Goal: Task Accomplishment & Management: Complete application form

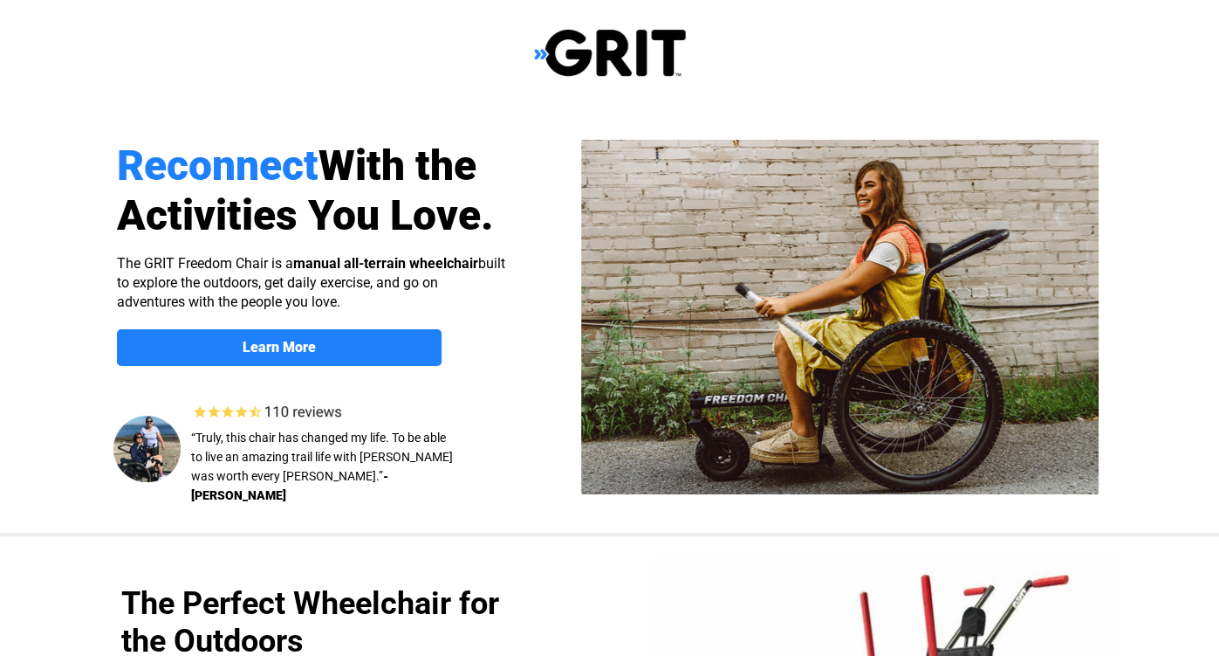
select select "US"
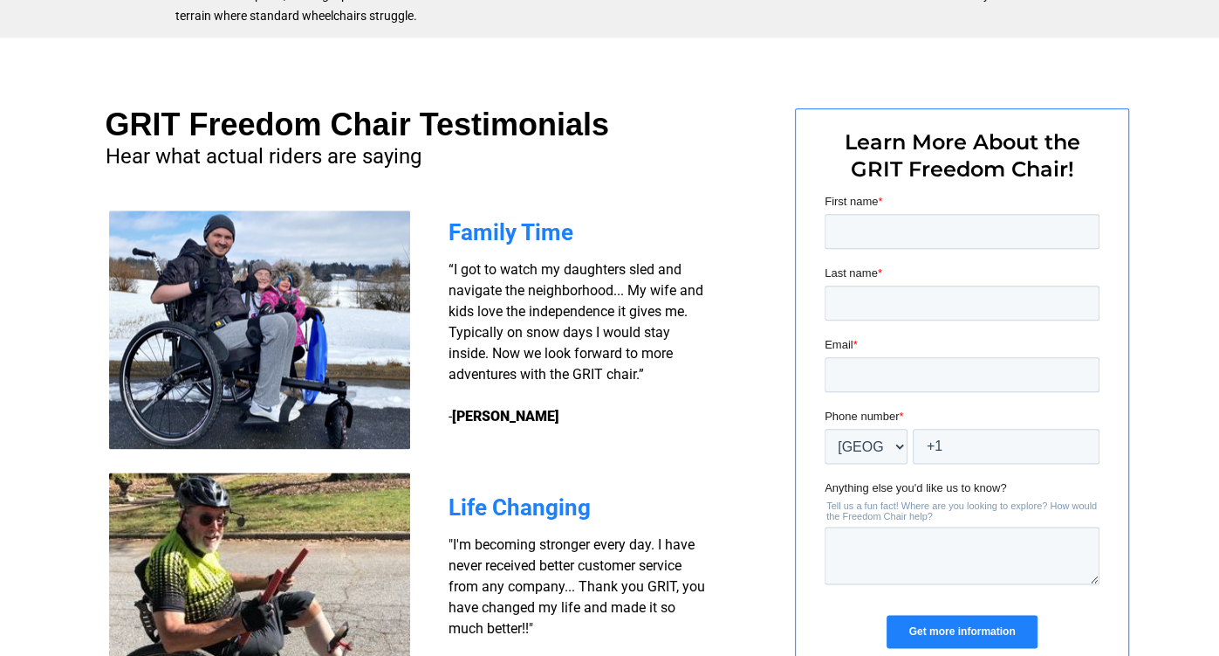
scroll to position [1236, 0]
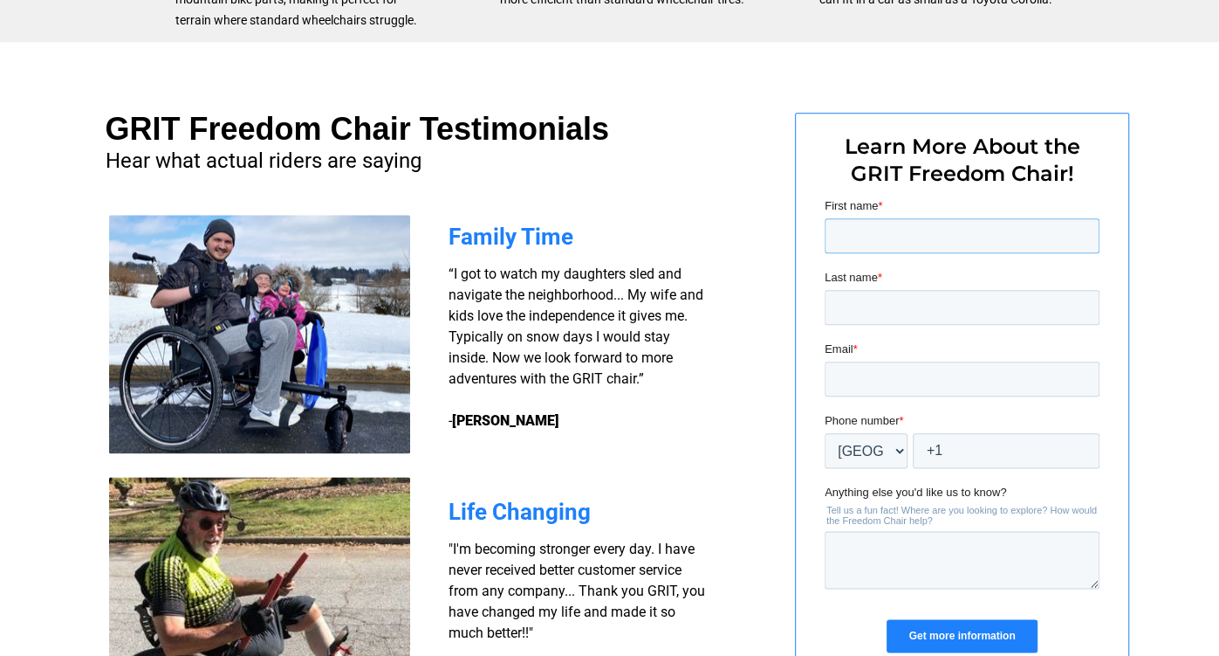
click at [887, 236] on input "First name *" at bounding box center [961, 235] width 275 height 35
type input "Sarah"
type input "A"
type input "Slone"
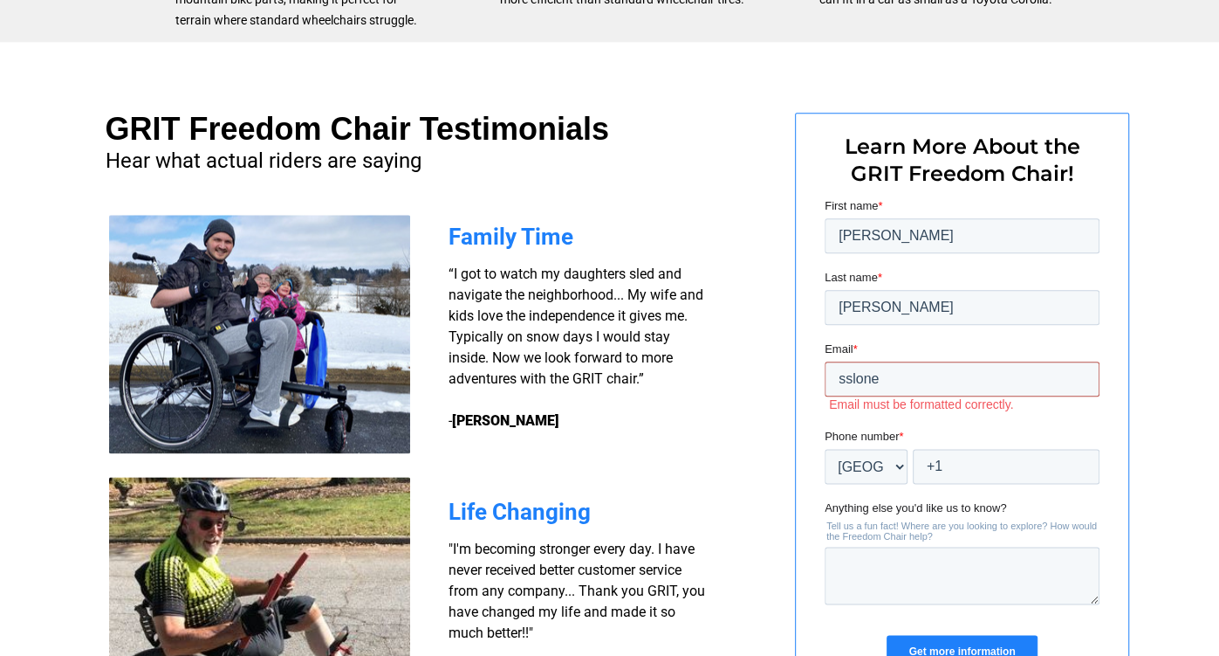
type input "[EMAIL_ADDRESS][DOMAIN_NAME]"
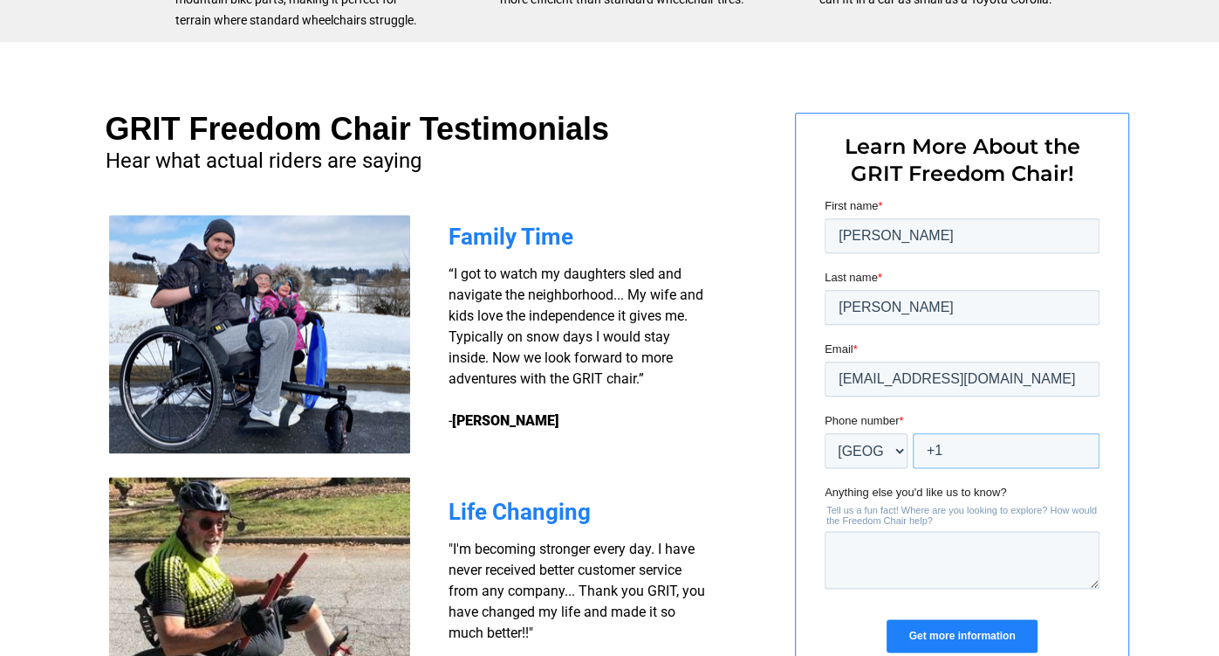
click at [960, 459] on input "+1" at bounding box center [1005, 450] width 187 height 35
type input "+1 269-816-5145"
click at [964, 550] on textarea "Anything else you'd like us to know?" at bounding box center [961, 560] width 275 height 58
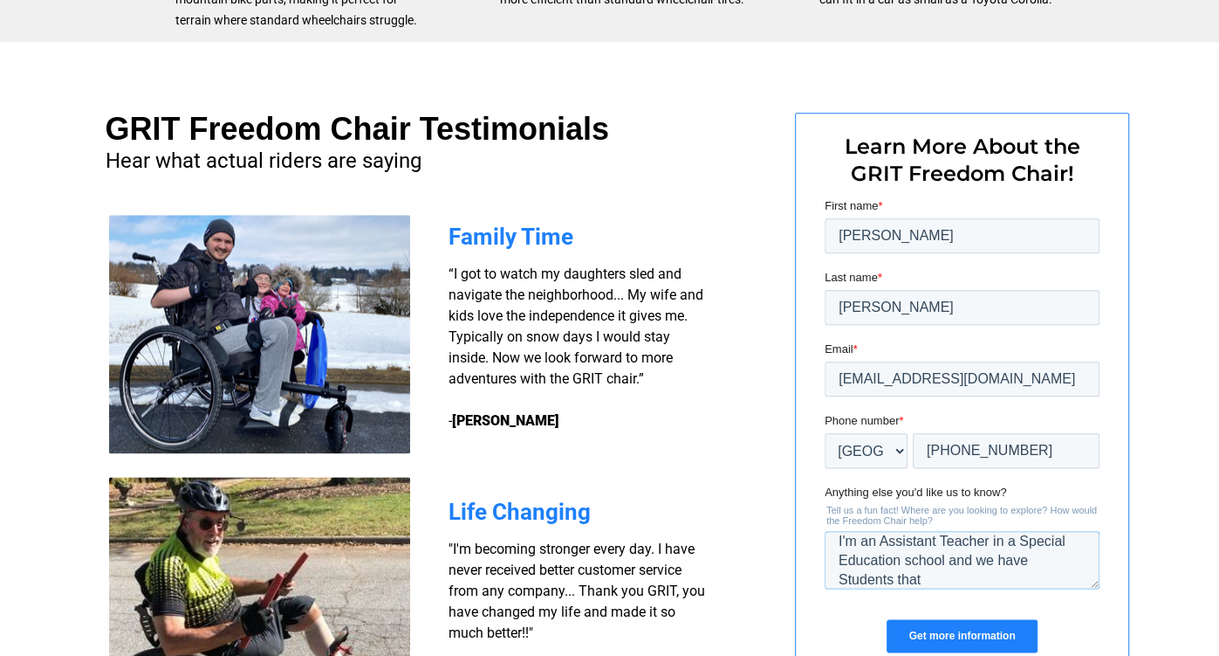
click at [978, 560] on textarea "I'm an Assistant Teacher in a Special Education school and we have Students that" at bounding box center [961, 560] width 275 height 58
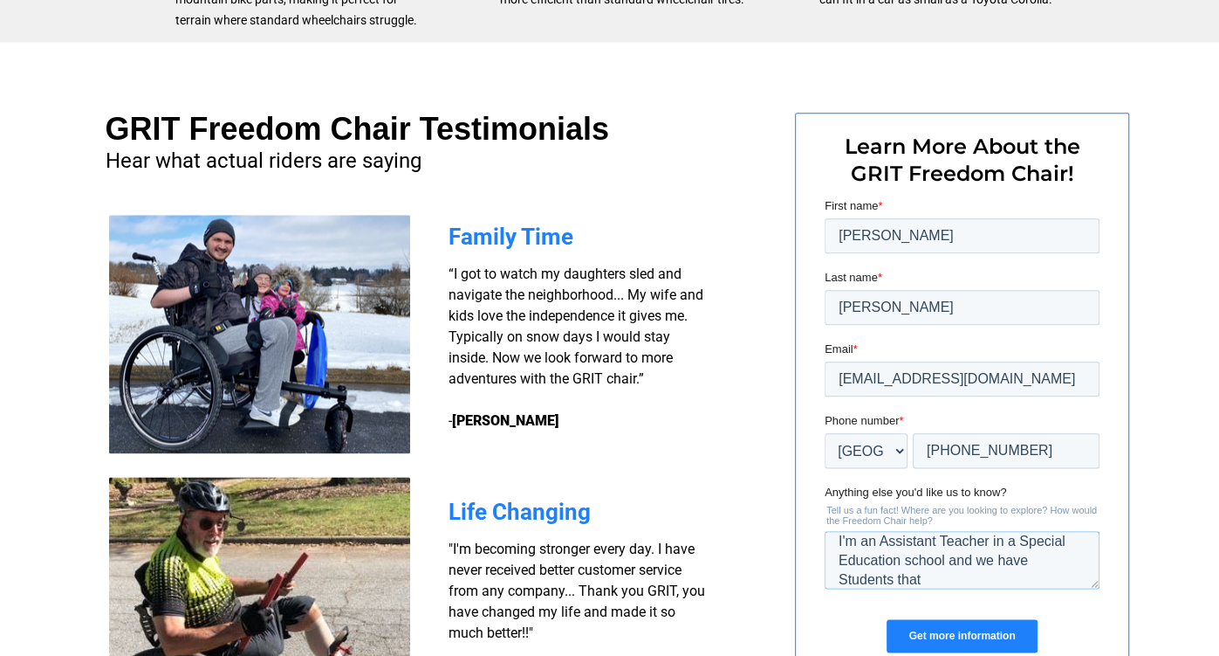
click at [978, 560] on textarea "I'm an Assistant Teacher in a Special Education school and we have Students that" at bounding box center [961, 560] width 275 height 58
click at [1003, 586] on textarea "I'm an Assistant Teacher in a Special Education school and we have Students that" at bounding box center [961, 560] width 275 height 58
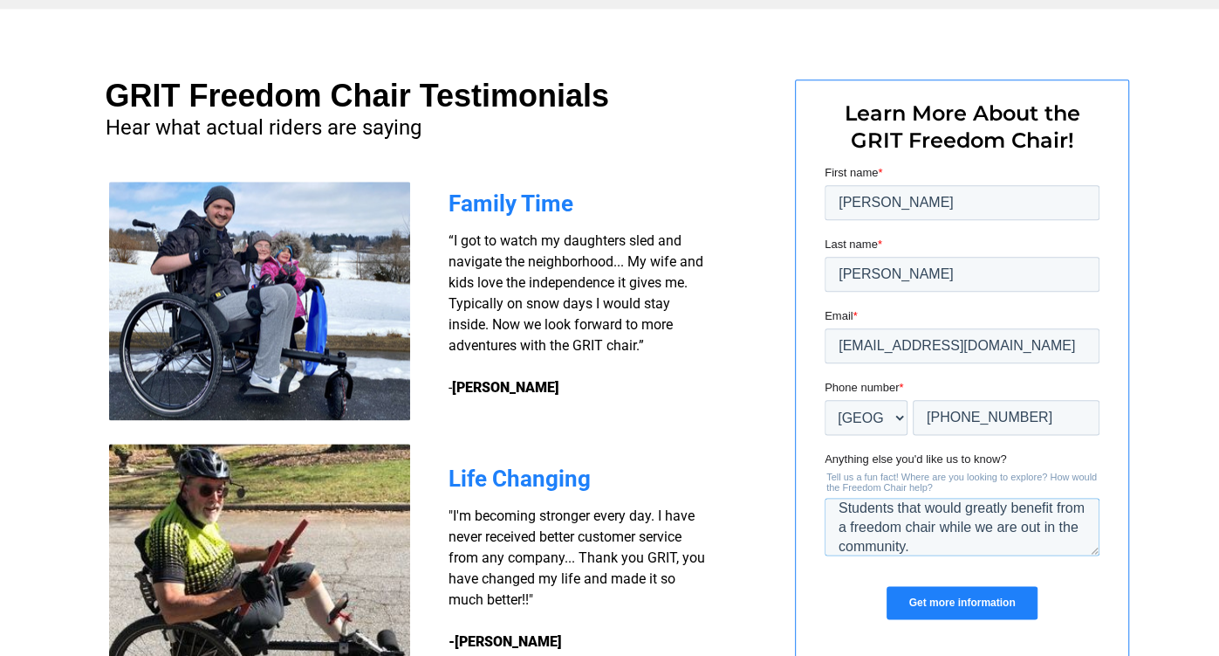
scroll to position [1272, 0]
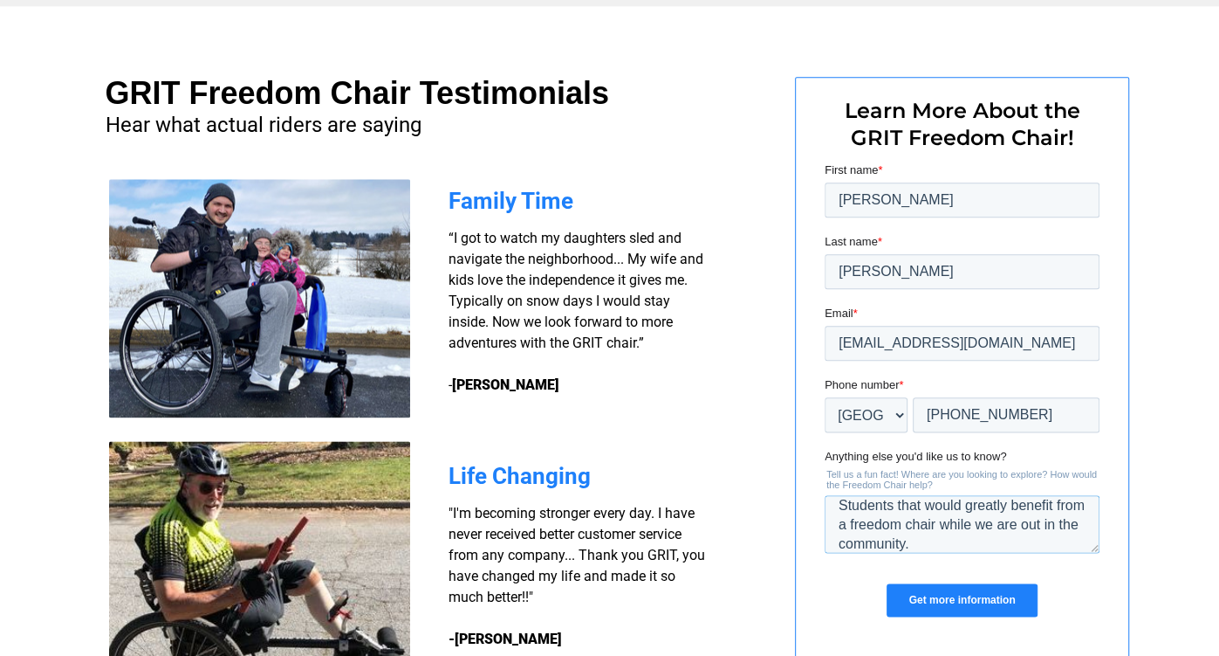
type textarea "I'm an Assistant Teacher in a Special Education school and we have Students tha…"
click at [952, 600] on input "Get more information" at bounding box center [961, 599] width 150 height 33
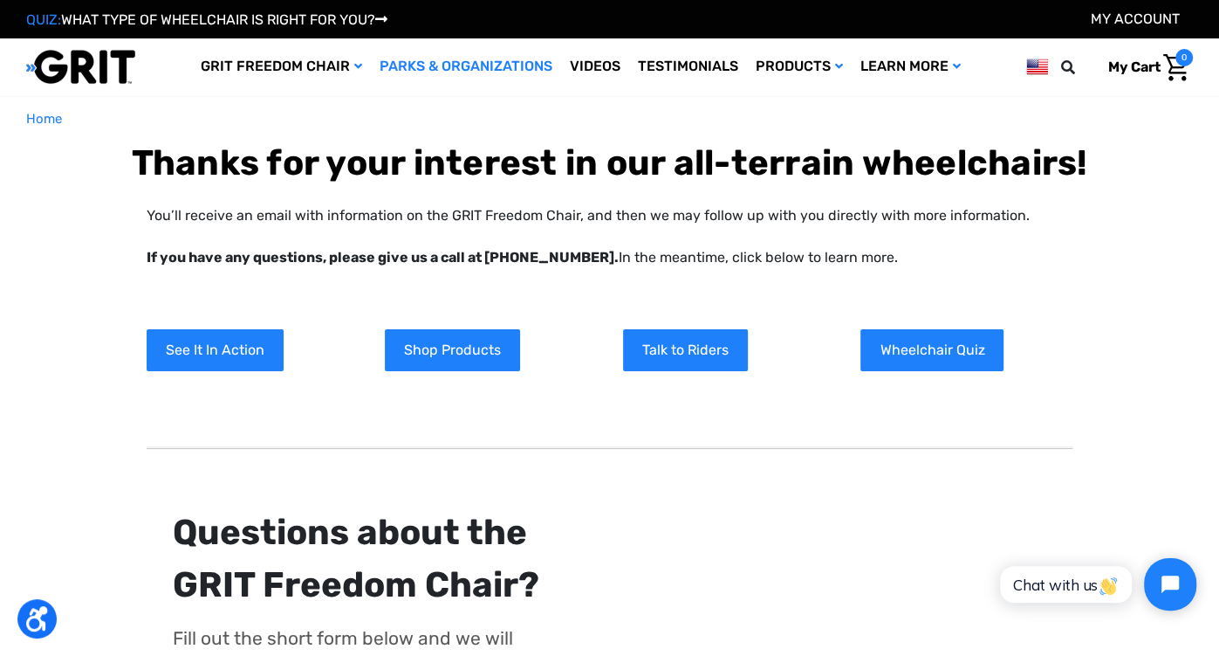
click at [429, 58] on link "Parks & Organizations" at bounding box center [466, 66] width 190 height 57
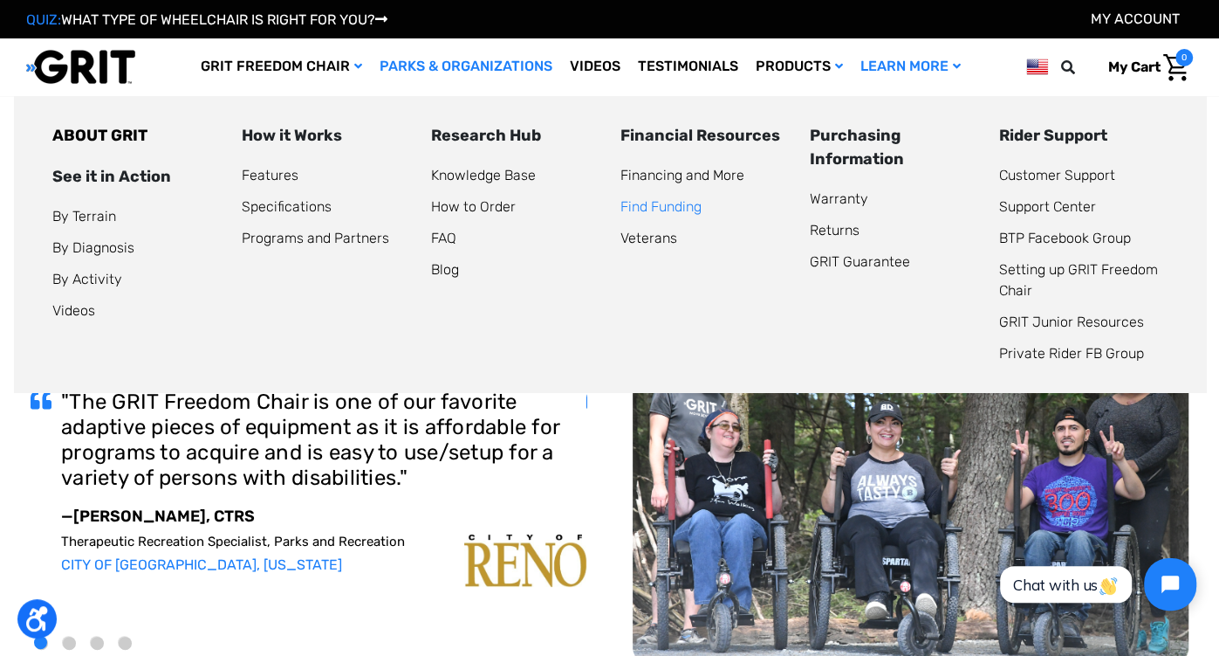
click at [673, 210] on link "Find Funding" at bounding box center [661, 206] width 81 height 17
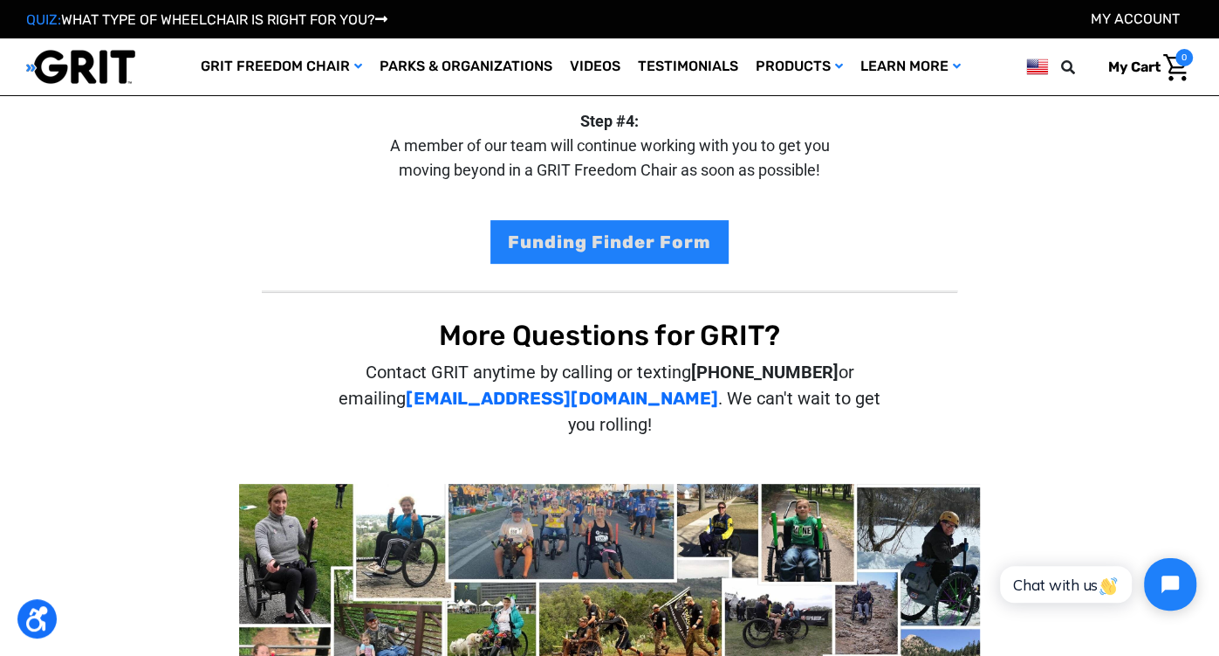
scroll to position [442, 0]
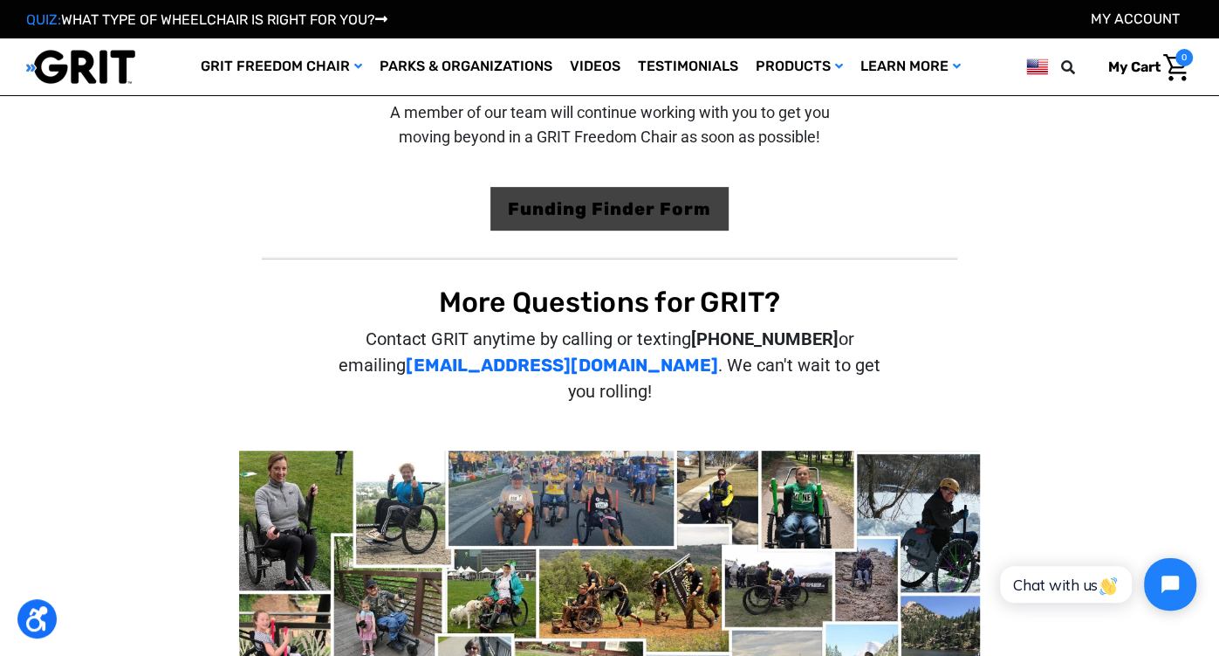
click at [627, 192] on link "Funding Finder Form" at bounding box center [610, 209] width 238 height 44
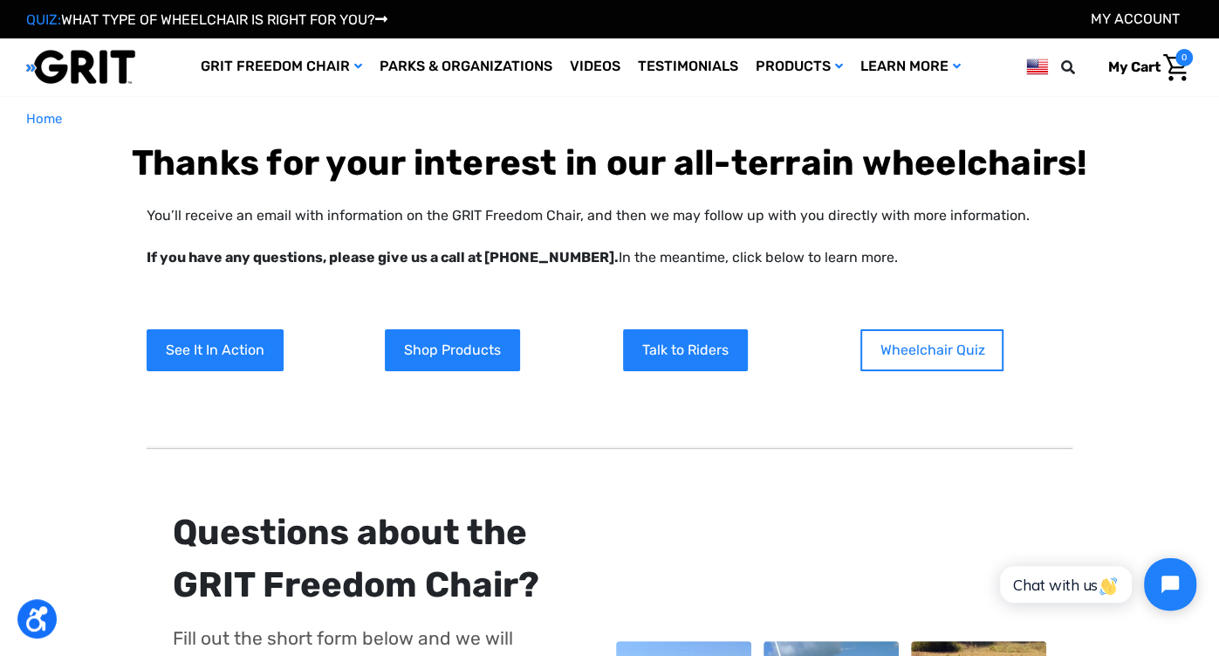
click at [919, 344] on link "Wheelchair Quiz" at bounding box center [932, 350] width 143 height 42
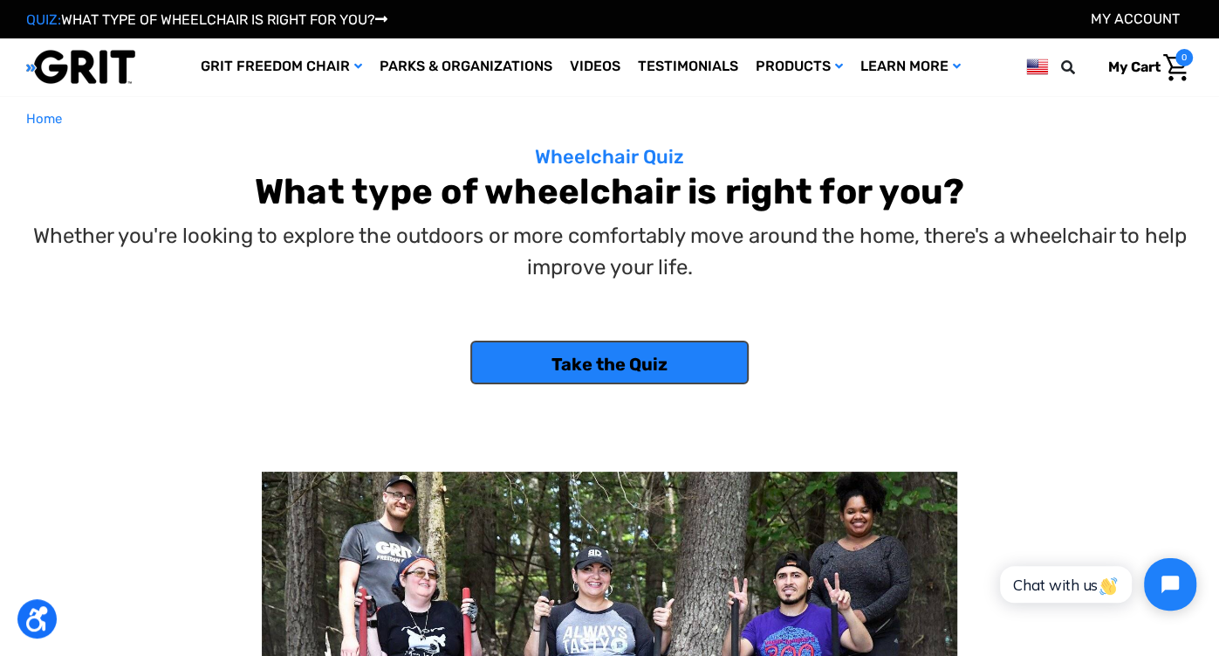
click at [668, 340] on link "Take the Quiz" at bounding box center [609, 362] width 278 height 44
